Goal: Transaction & Acquisition: Obtain resource

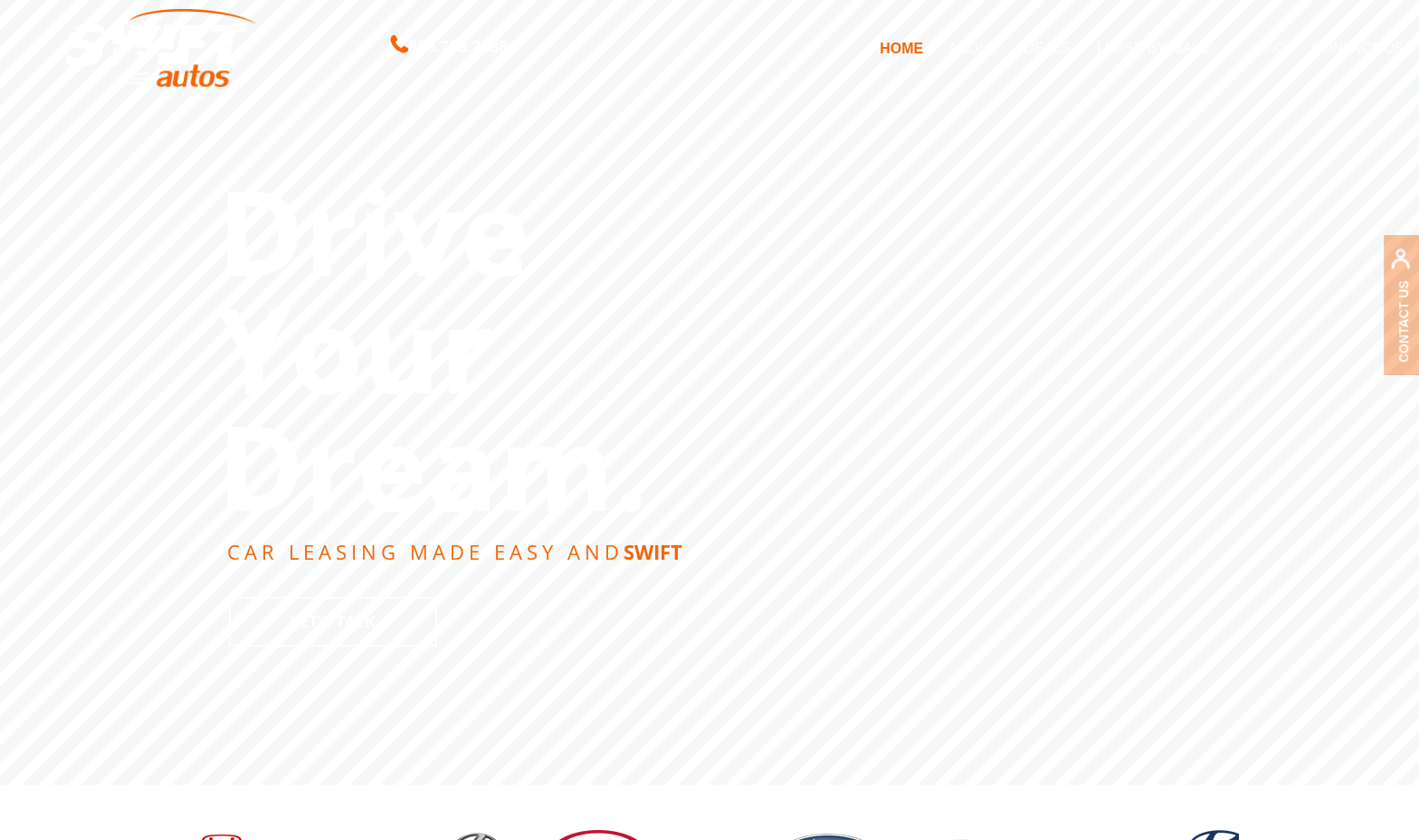
click at [1047, 49] on link "DEALS" at bounding box center [1047, 48] width 72 height 38
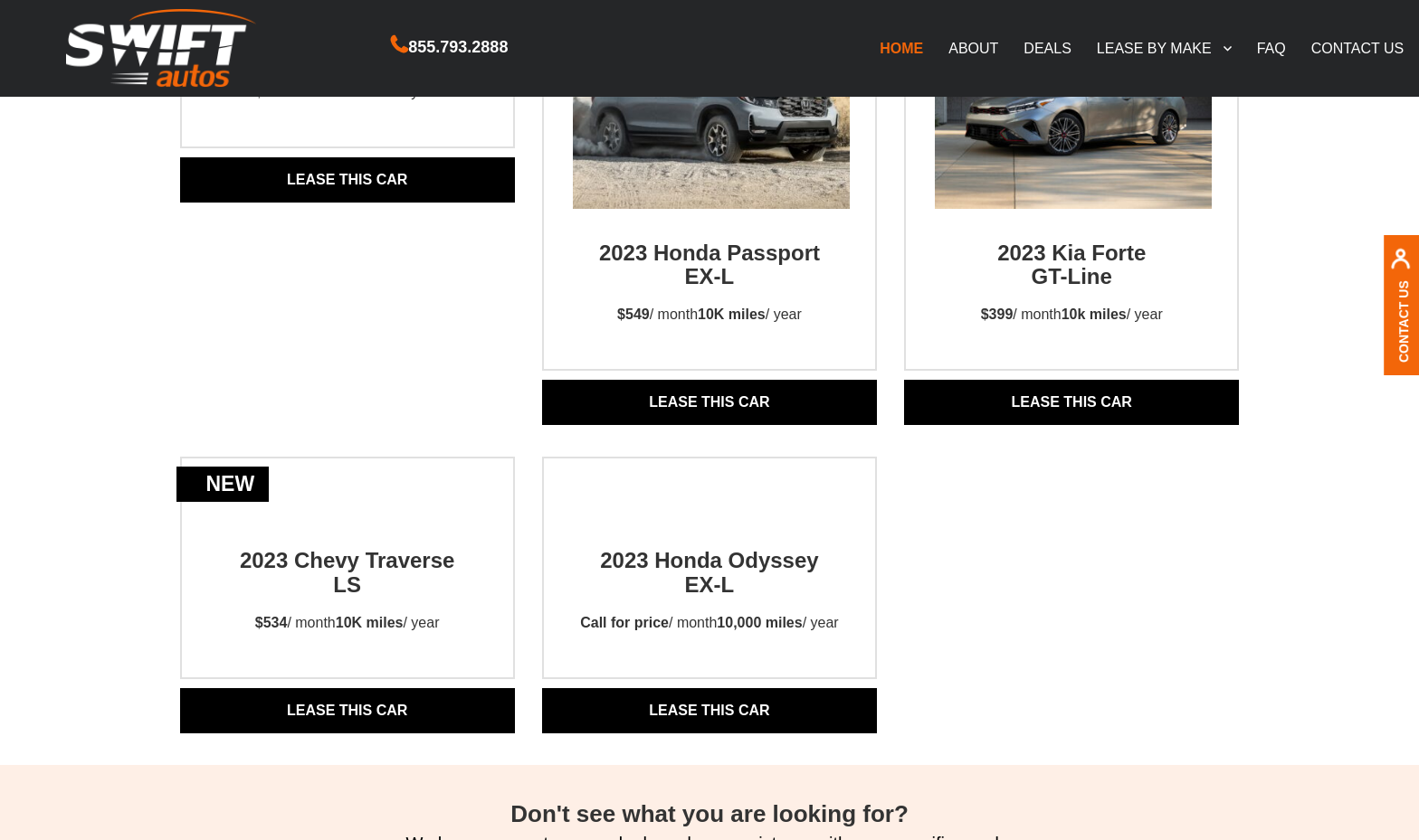
scroll to position [1637, 0]
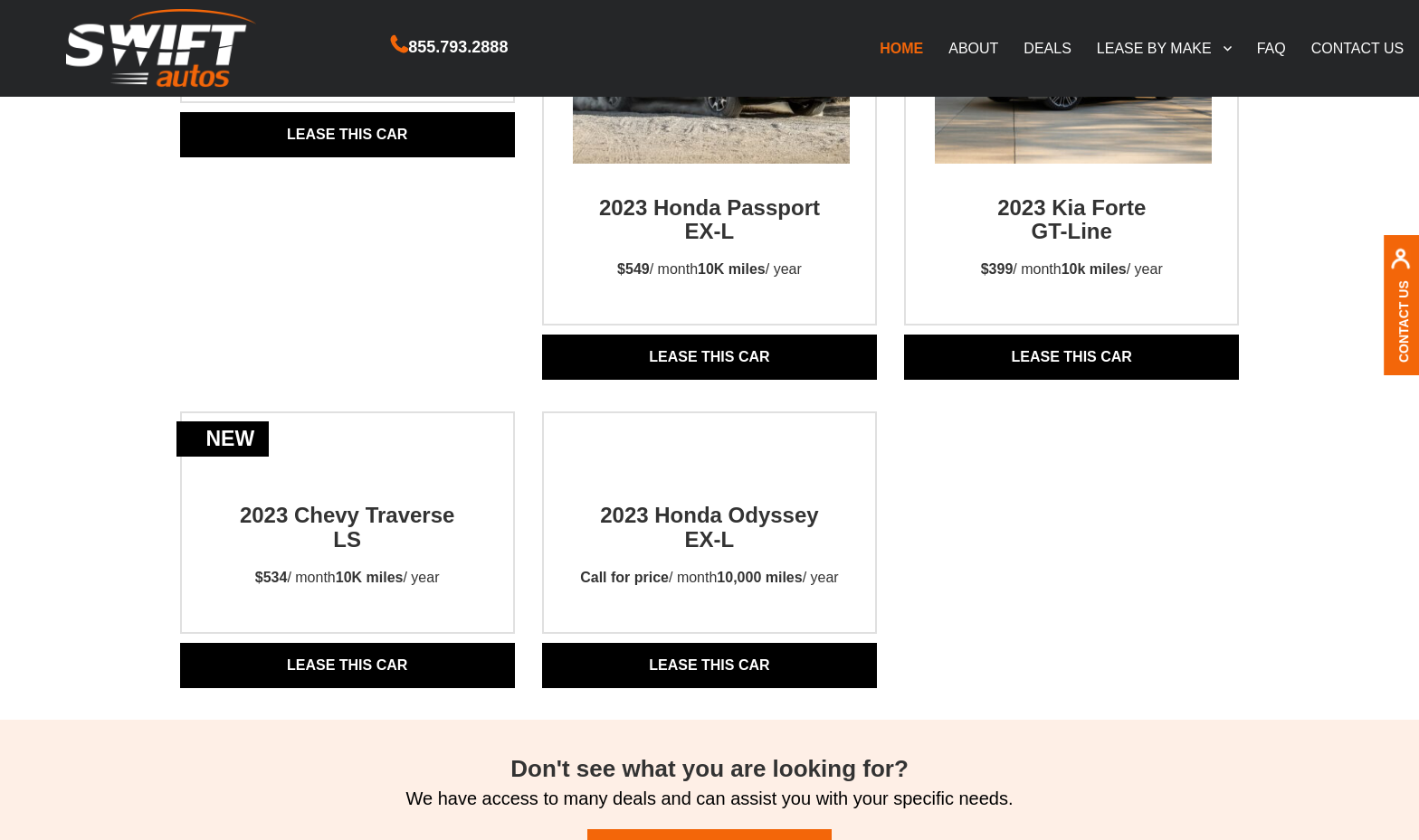
drag, startPoint x: 390, startPoint y: 394, endPoint x: 929, endPoint y: 10, distance: 661.8
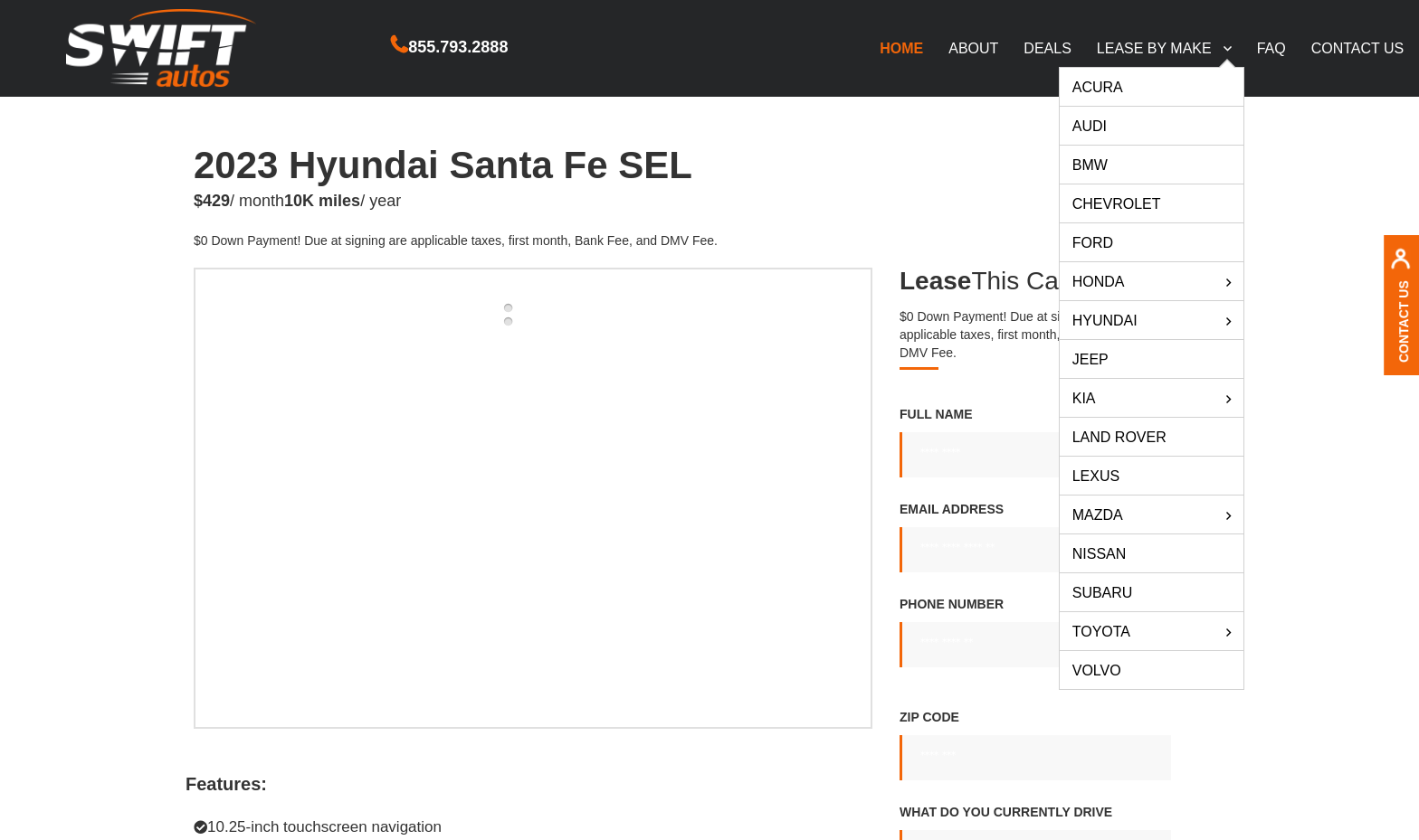
click at [1143, 49] on link "LEASE BY MAKE" at bounding box center [1163, 48] width 160 height 38
click at [1110, 509] on link "Mazda" at bounding box center [1152, 515] width 184 height 38
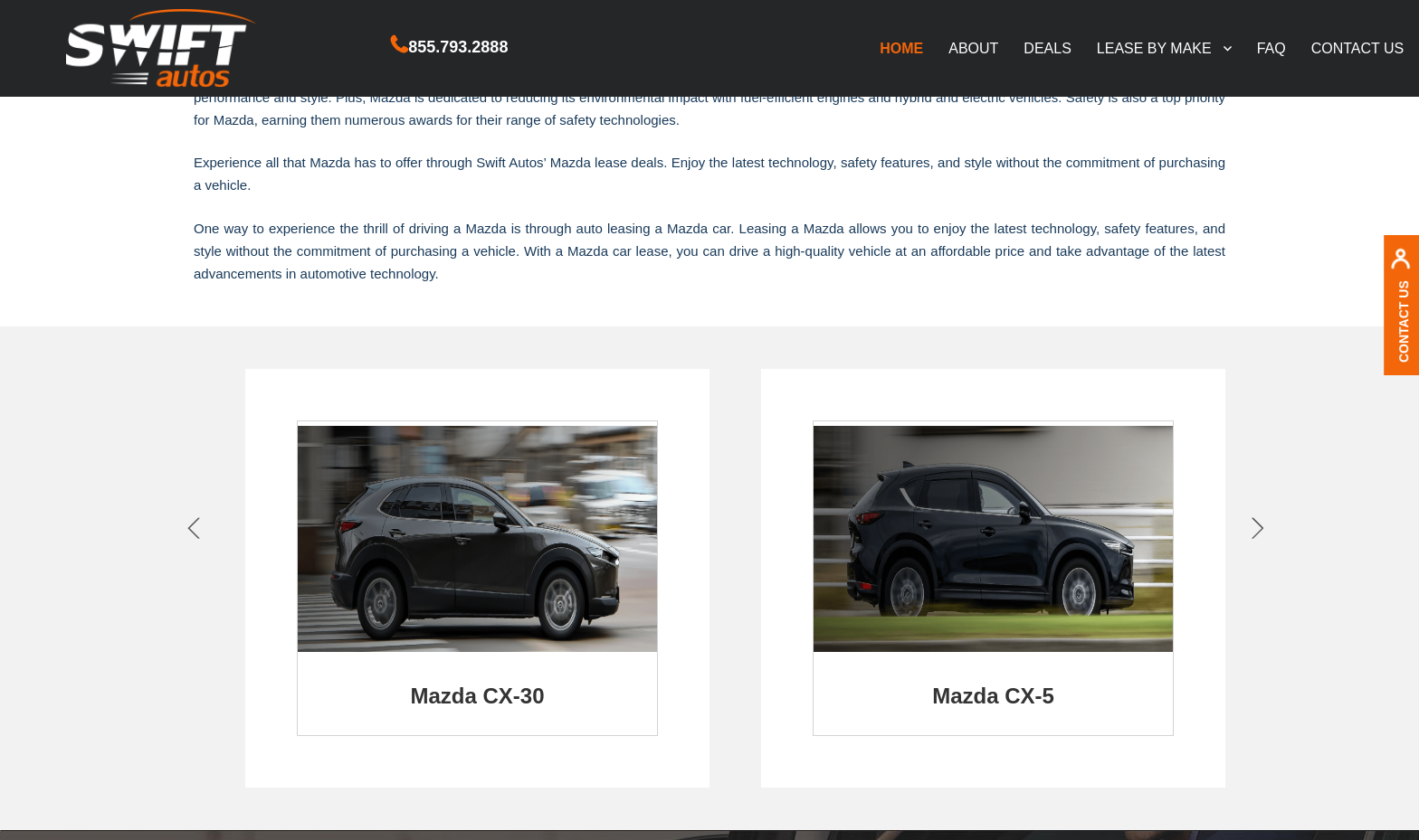
scroll to position [816, 0]
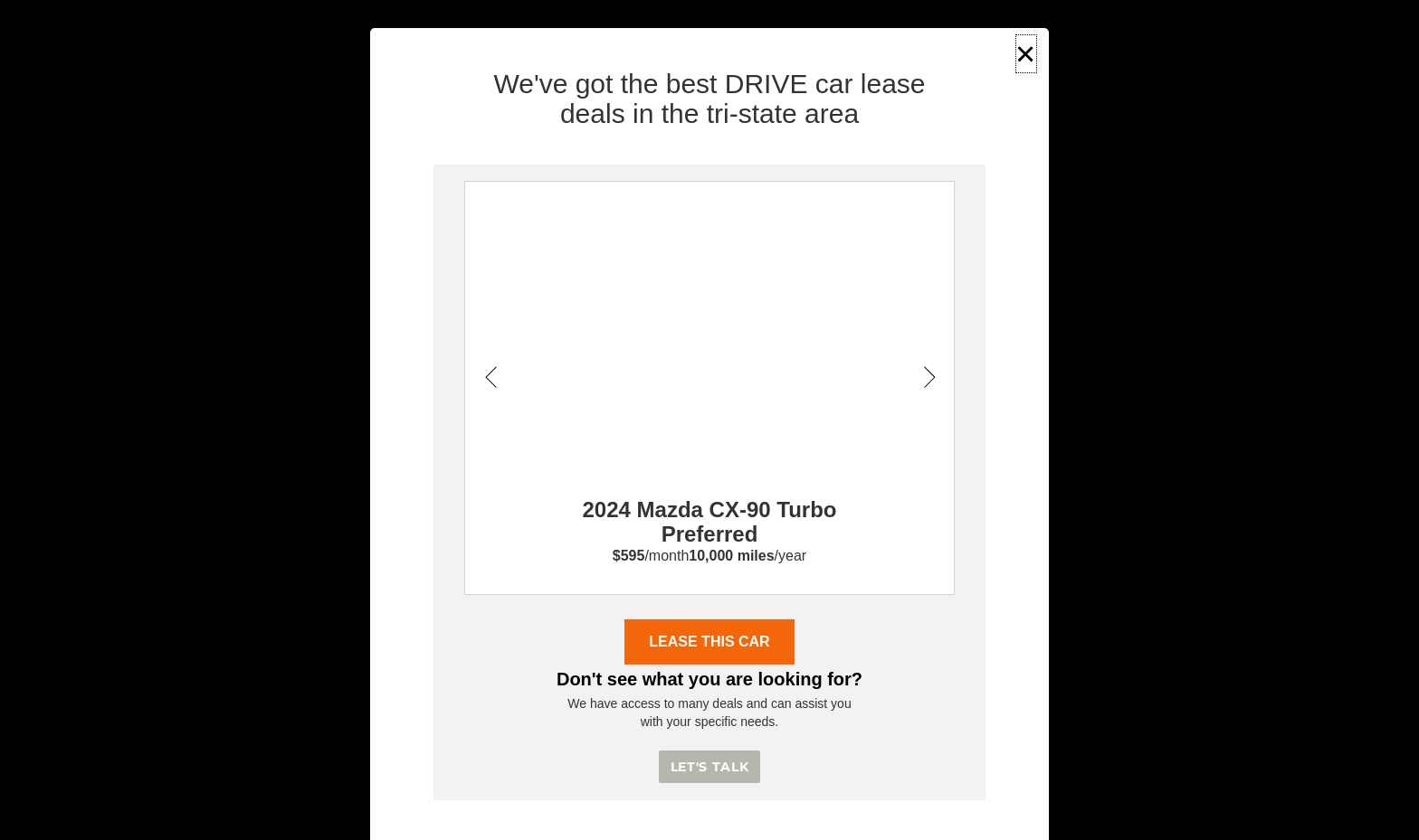
click at [1033, 50] on button "×" at bounding box center [1026, 53] width 27 height 45
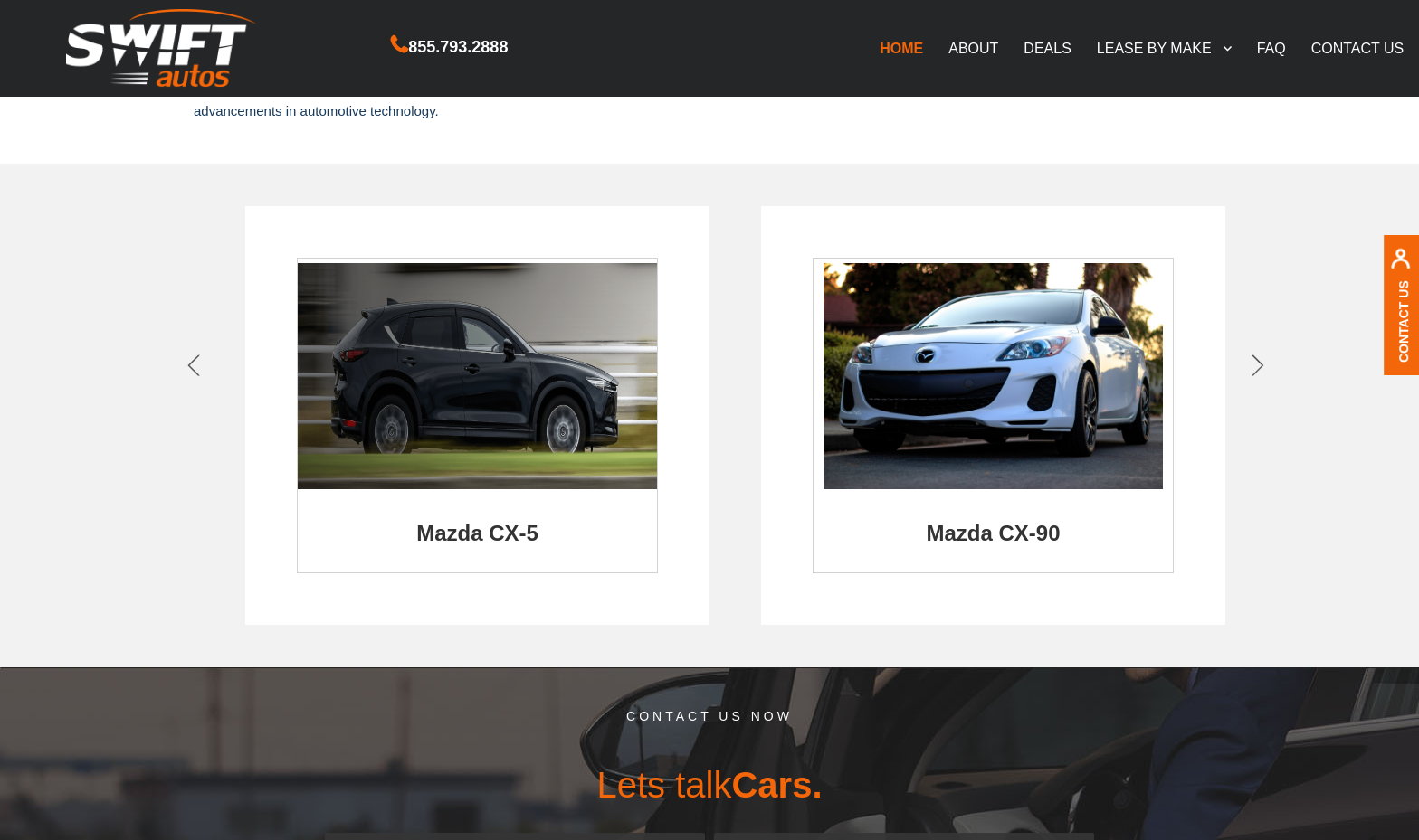
click at [1054, 436] on img at bounding box center [993, 376] width 339 height 226
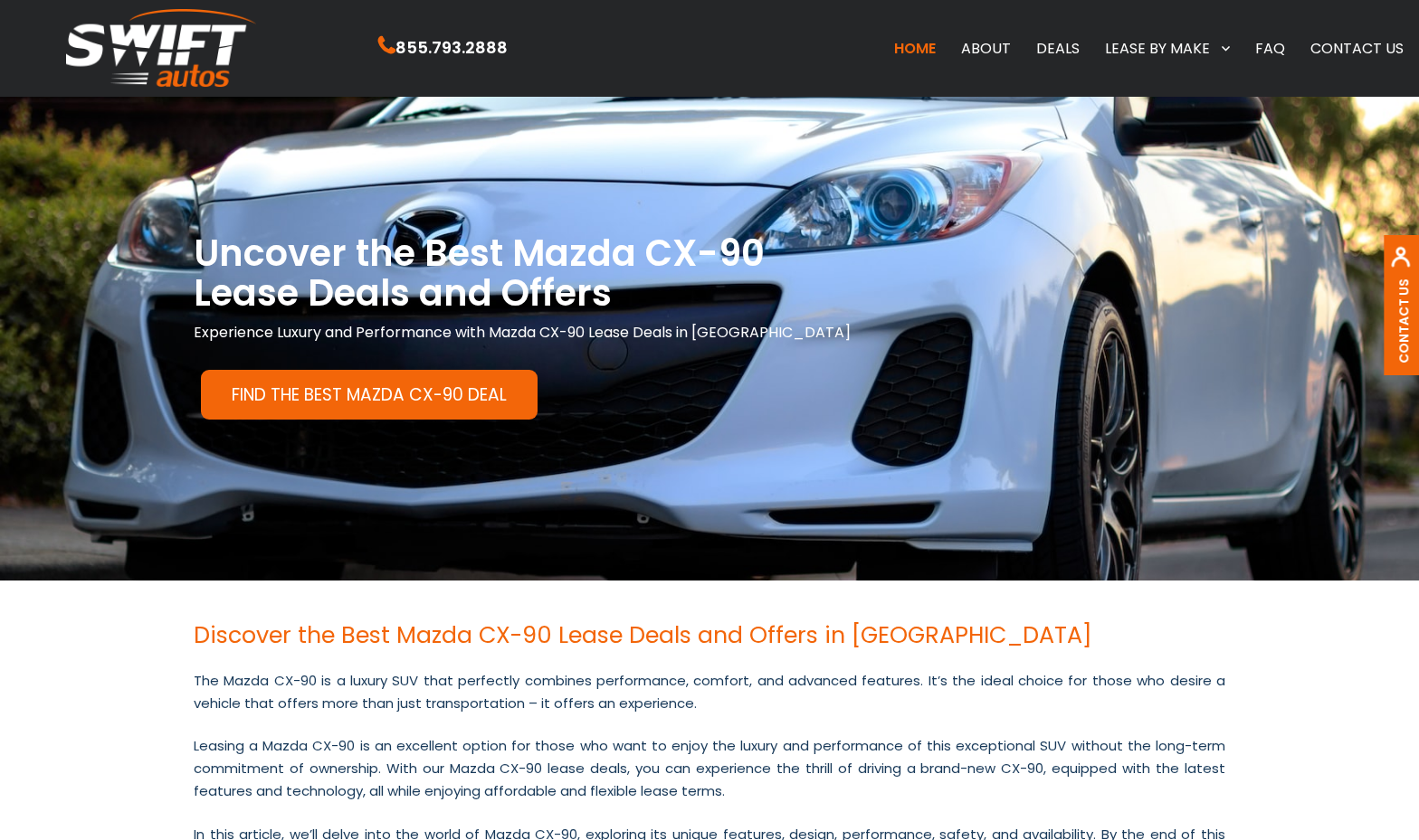
click at [464, 408] on link "Find the Best Mazda CX-90 Deal" at bounding box center [368, 395] width 336 height 50
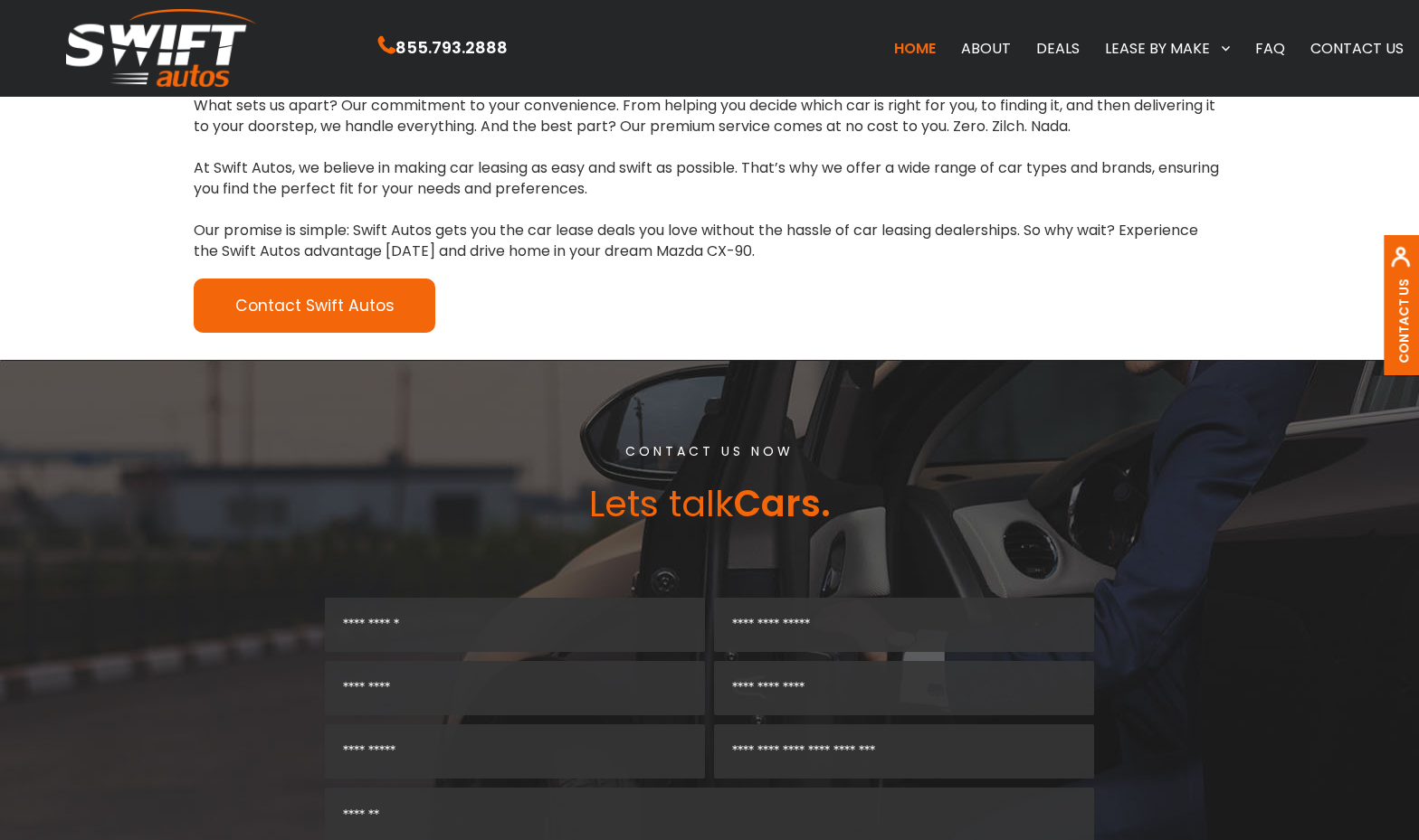
scroll to position [2845, 0]
